Goal: Find specific page/section: Find specific page/section

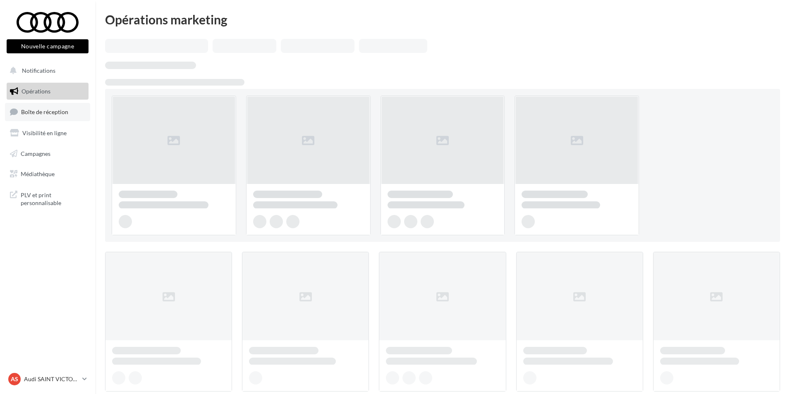
drag, startPoint x: 50, startPoint y: 115, endPoint x: 47, endPoint y: 121, distance: 6.9
click at [50, 115] on span "Boîte de réception" at bounding box center [44, 111] width 47 height 7
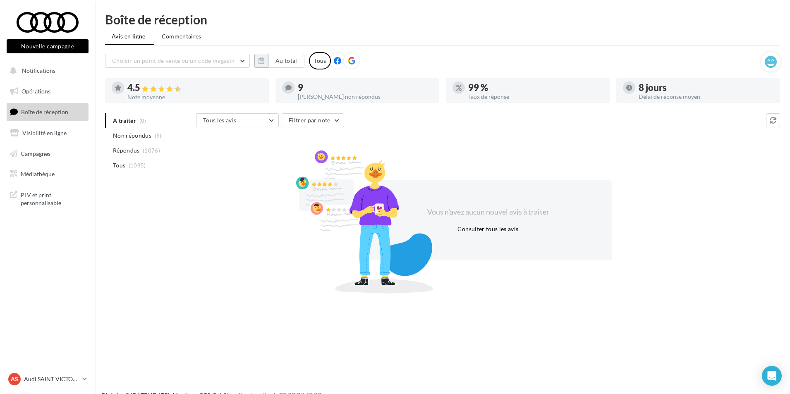
drag, startPoint x: 263, startPoint y: 60, endPoint x: 266, endPoint y: 70, distance: 10.7
click at [263, 60] on icon "button" at bounding box center [261, 60] width 6 height 7
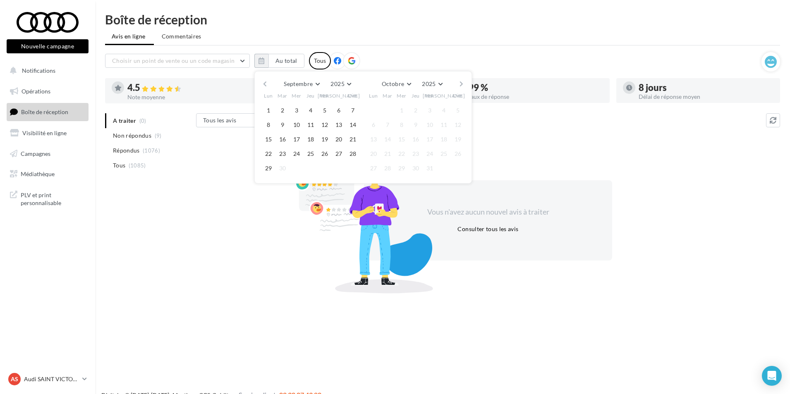
click at [274, 107] on span "1" at bounding box center [268, 110] width 12 height 12
click at [269, 111] on button "1" at bounding box center [268, 110] width 12 height 12
click at [270, 168] on button "29" at bounding box center [268, 168] width 12 height 12
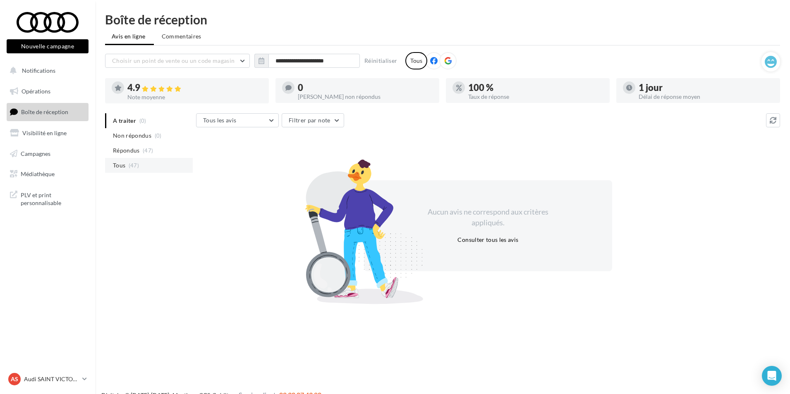
click at [140, 162] on li "Tous (47)" at bounding box center [149, 165] width 88 height 15
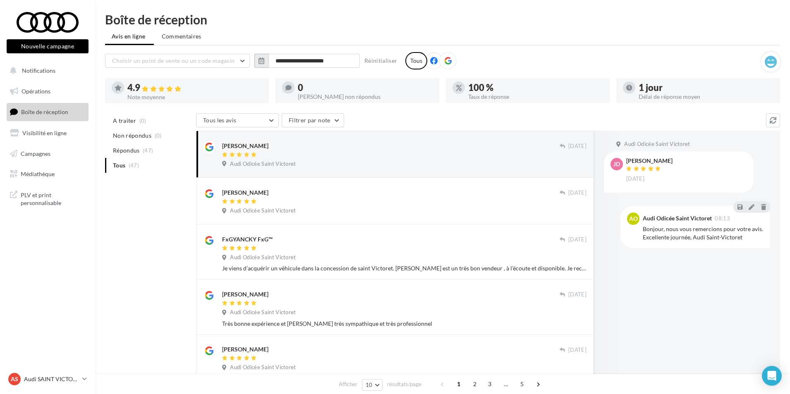
click at [265, 63] on button "button" at bounding box center [261, 61] width 14 height 14
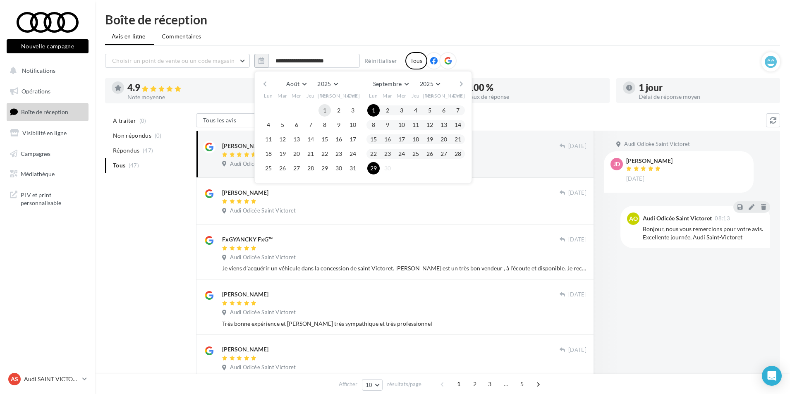
click at [322, 110] on button "1" at bounding box center [324, 110] width 12 height 12
click at [352, 173] on button "31" at bounding box center [353, 168] width 12 height 12
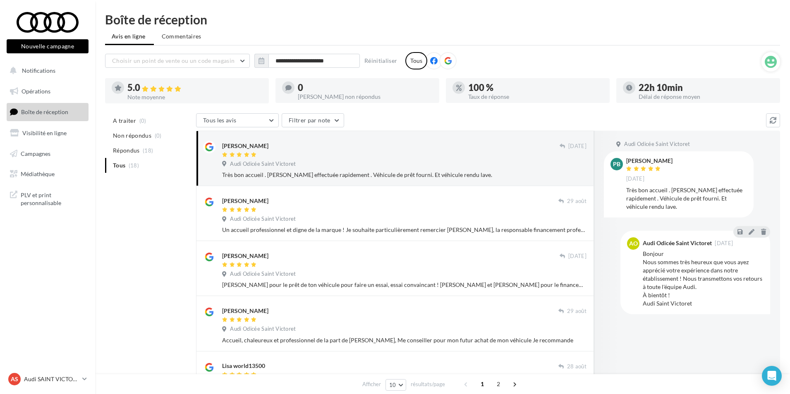
click at [259, 53] on div "**********" at bounding box center [433, 60] width 656 height 17
click at [260, 57] on icon "button" at bounding box center [261, 60] width 6 height 7
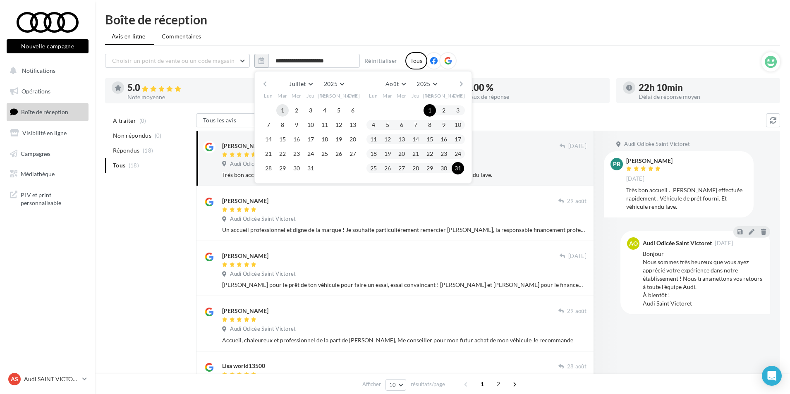
click at [282, 110] on button "1" at bounding box center [282, 110] width 12 height 12
click at [308, 169] on button "31" at bounding box center [310, 168] width 12 height 12
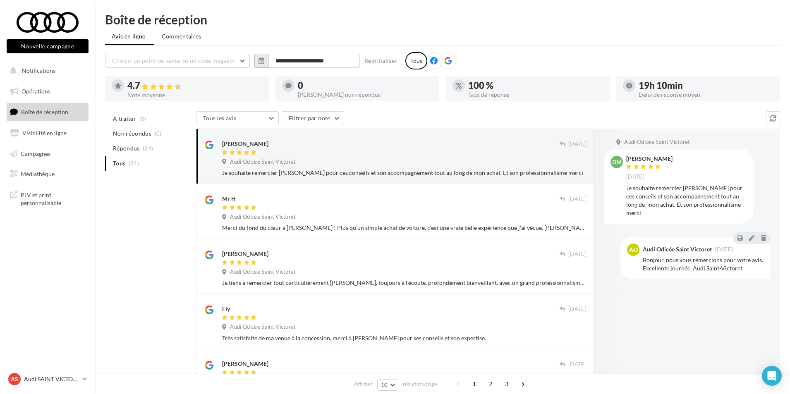
click at [264, 65] on button "button" at bounding box center [261, 61] width 14 height 14
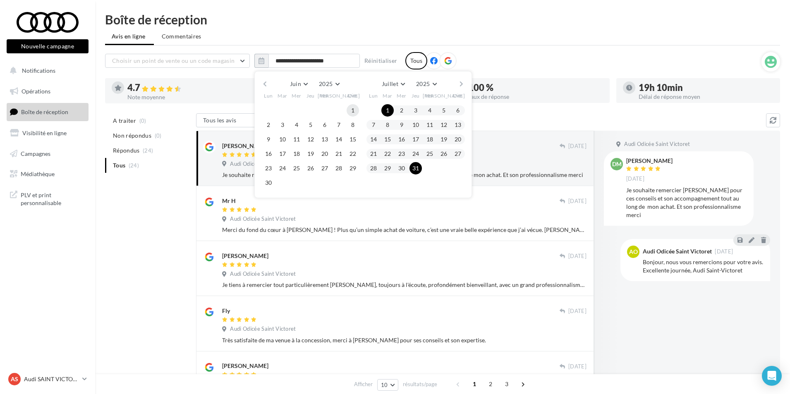
click at [353, 110] on button "1" at bounding box center [353, 110] width 12 height 12
click at [269, 182] on button "30" at bounding box center [268, 183] width 12 height 12
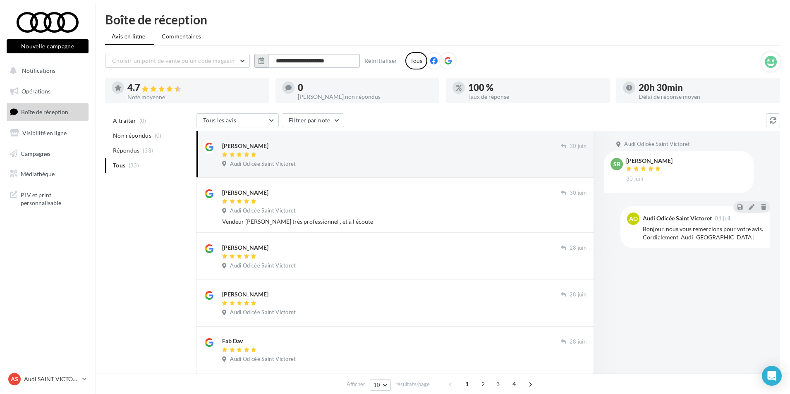
click at [270, 65] on input "**********" at bounding box center [313, 61] width 91 height 14
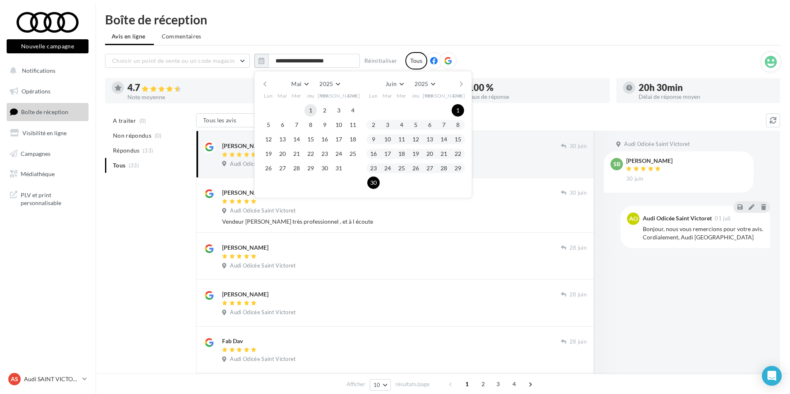
click at [311, 112] on button "1" at bounding box center [310, 110] width 12 height 12
click at [345, 178] on div "Lun Mar Mer Jeu Ven Sam Dim 1 2 3 4 5 6 7 8 9 10 11 12 13 14 15 16 17 18 19 20 …" at bounding box center [310, 140] width 98 height 101
click at [336, 165] on button "31" at bounding box center [338, 168] width 12 height 12
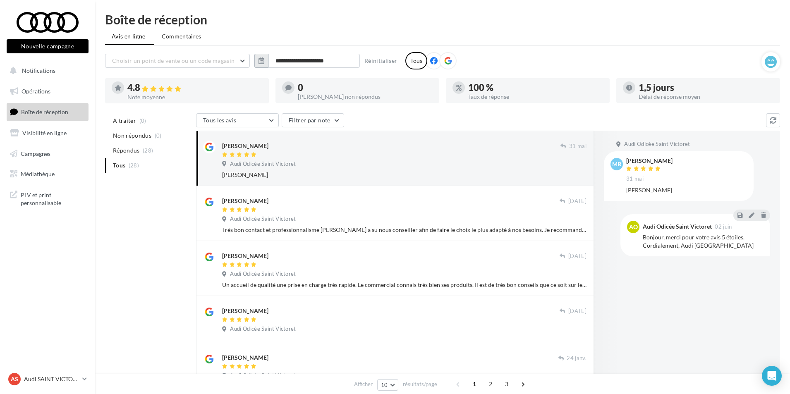
click at [258, 65] on button "button" at bounding box center [261, 61] width 14 height 14
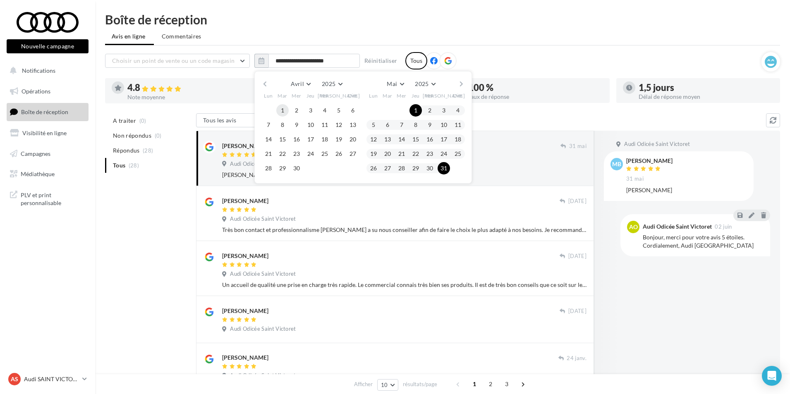
click at [283, 113] on button "1" at bounding box center [282, 110] width 12 height 12
click at [294, 166] on button "30" at bounding box center [296, 168] width 12 height 12
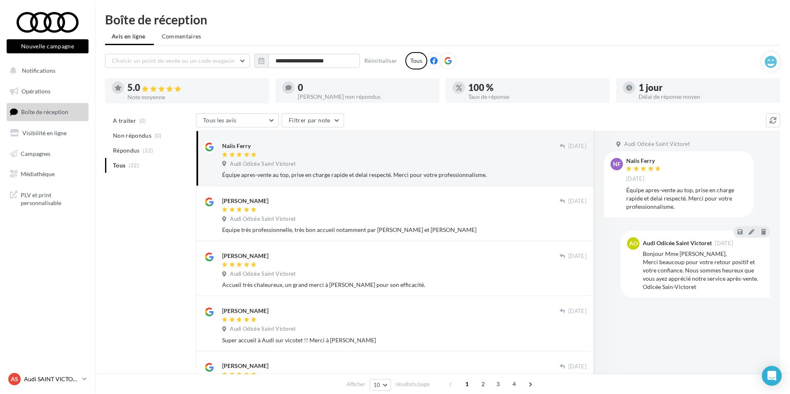
click at [62, 388] on div "AS Audi SAINT VICTORET audi-sain-gau" at bounding box center [47, 382] width 95 height 23
click at [60, 383] on p "Audi SAINT VICTORET" at bounding box center [51, 379] width 55 height 8
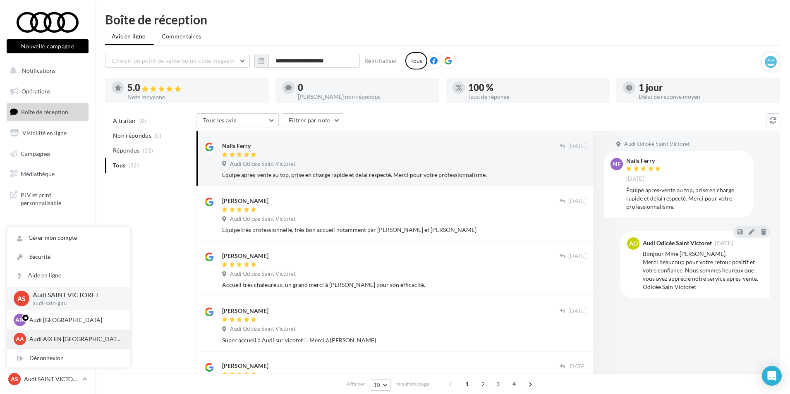
click at [48, 339] on p "Audi AIX EN [GEOGRAPHIC_DATA]" at bounding box center [74, 339] width 91 height 8
